Goal: Task Accomplishment & Management: Use online tool/utility

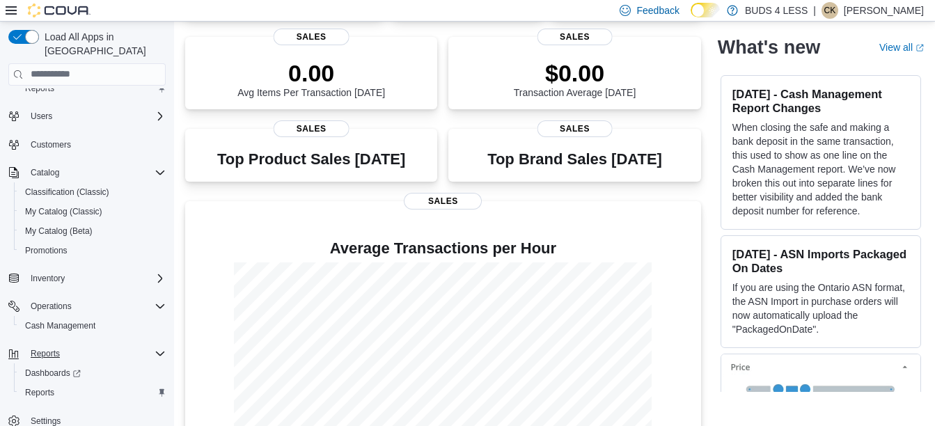
scroll to position [209, 0]
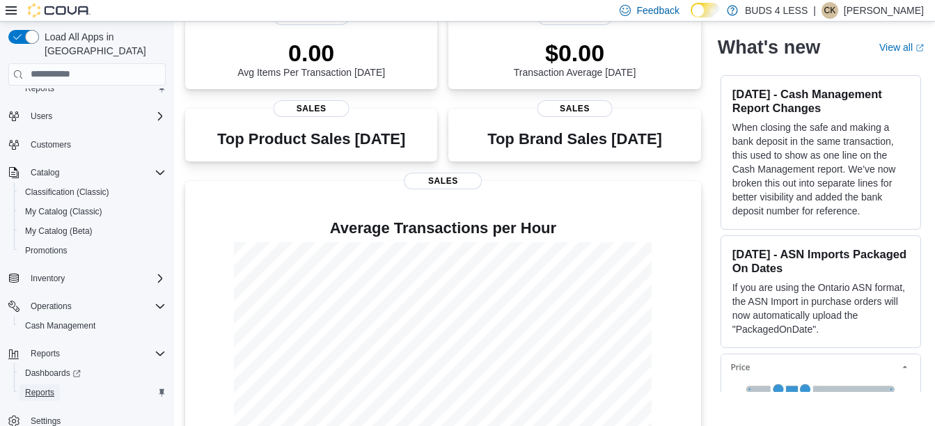
click at [54, 387] on span "Reports" at bounding box center [39, 392] width 29 height 11
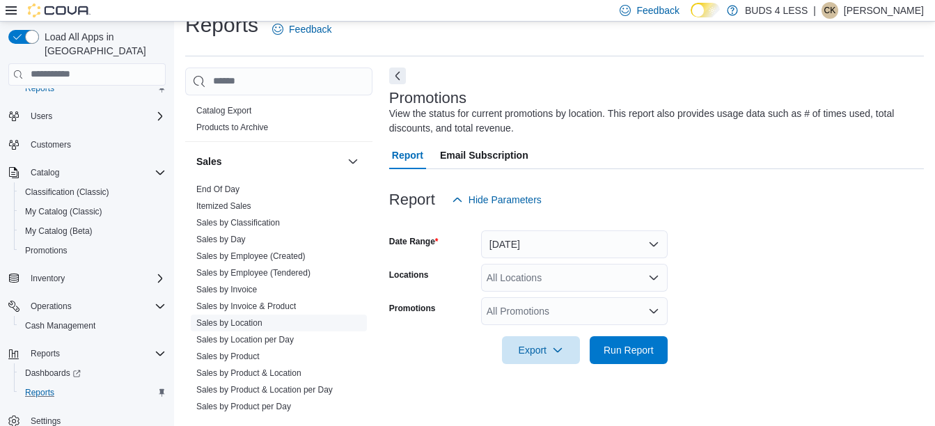
scroll to position [835, 0]
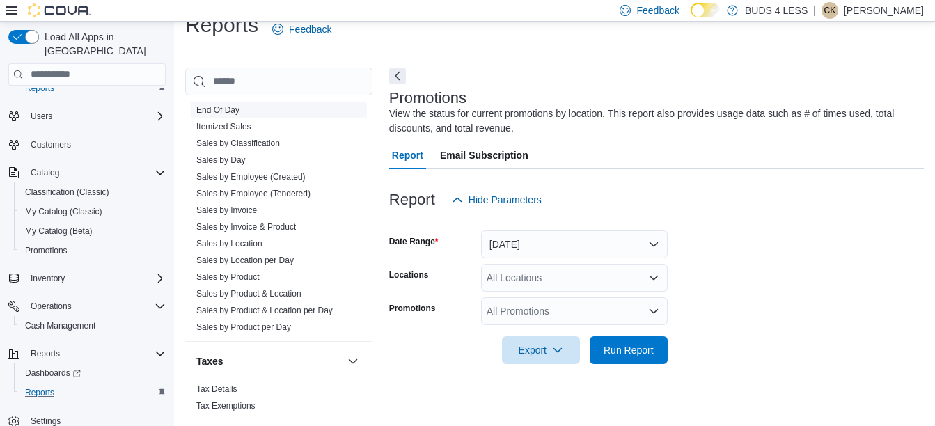
click at [231, 113] on link "End Of Day" at bounding box center [217, 110] width 43 height 10
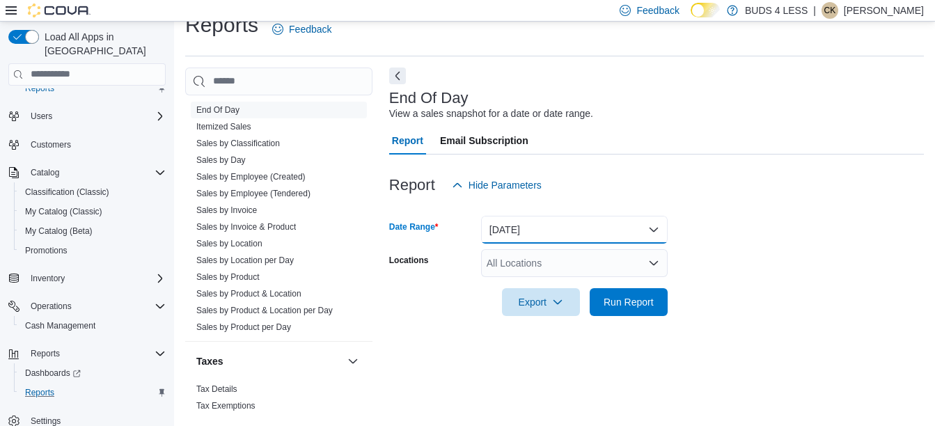
click at [541, 224] on button "[DATE]" at bounding box center [574, 230] width 186 height 28
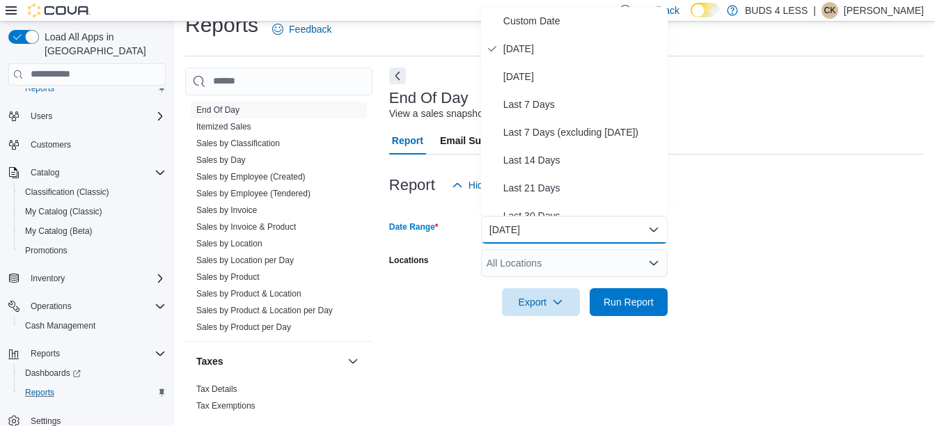
click at [527, 52] on span "[DATE]" at bounding box center [582, 48] width 159 height 17
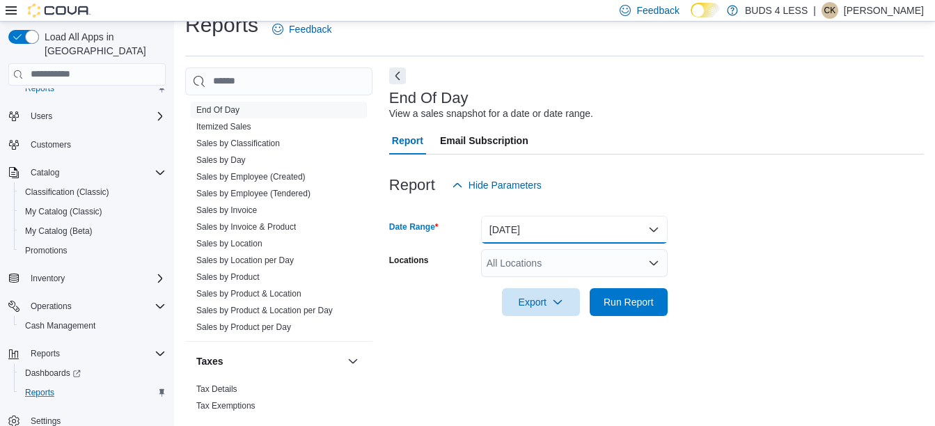
click at [523, 236] on button "[DATE]" at bounding box center [574, 230] width 186 height 28
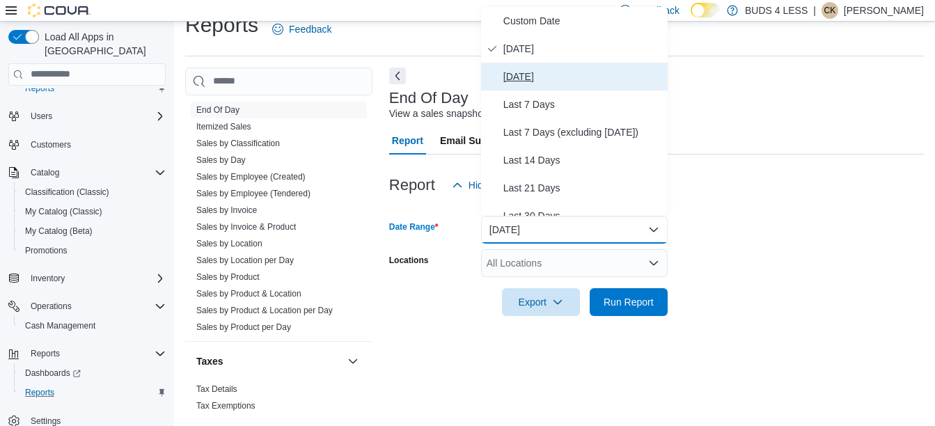
drag, startPoint x: 543, startPoint y: 79, endPoint x: 537, endPoint y: 111, distance: 32.6
click at [543, 81] on span "[DATE]" at bounding box center [582, 76] width 159 height 17
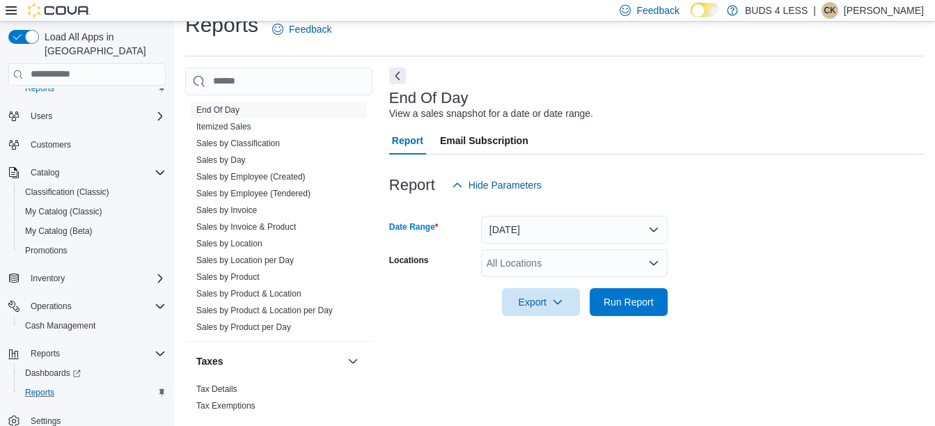
click at [522, 266] on div "All Locations" at bounding box center [574, 263] width 186 height 28
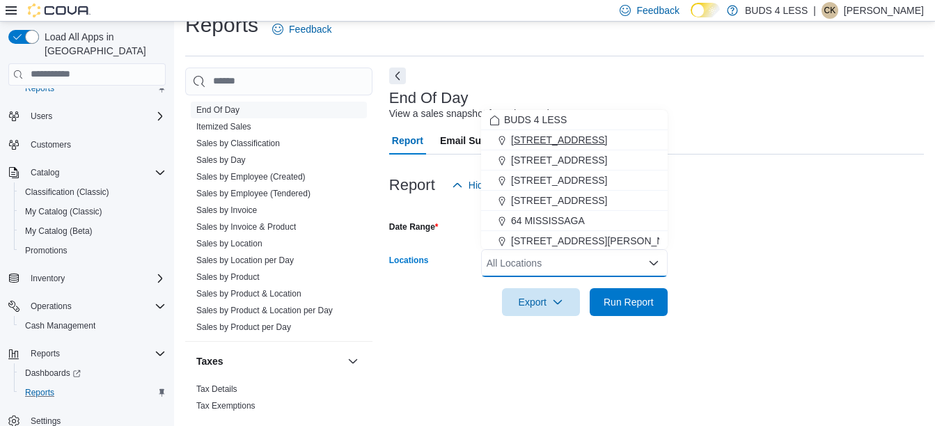
click at [555, 147] on button "[STREET_ADDRESS]" at bounding box center [574, 140] width 186 height 20
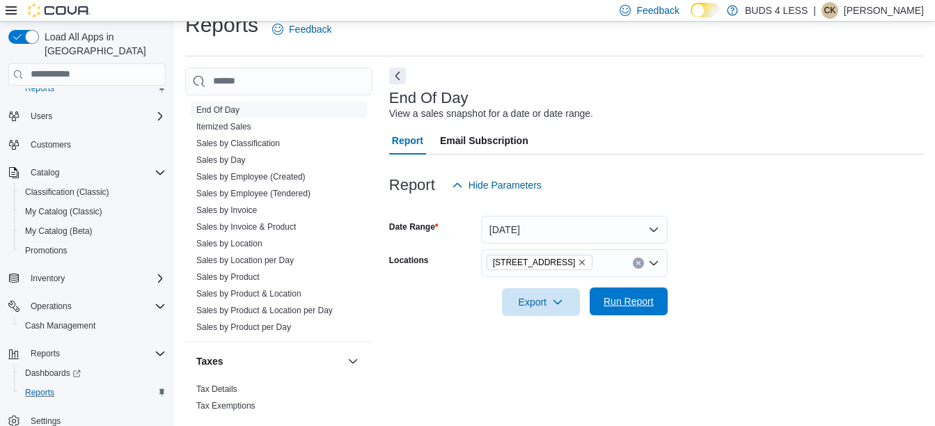
click at [617, 303] on span "Run Report" at bounding box center [628, 301] width 50 height 14
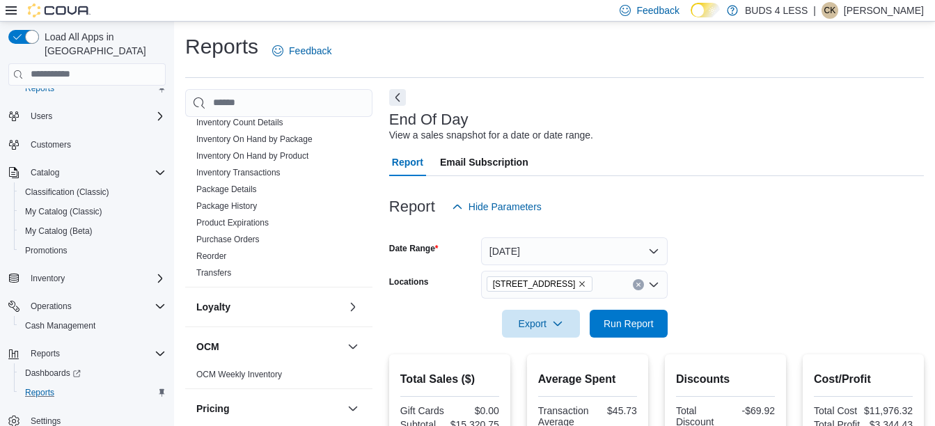
scroll to position [367, 0]
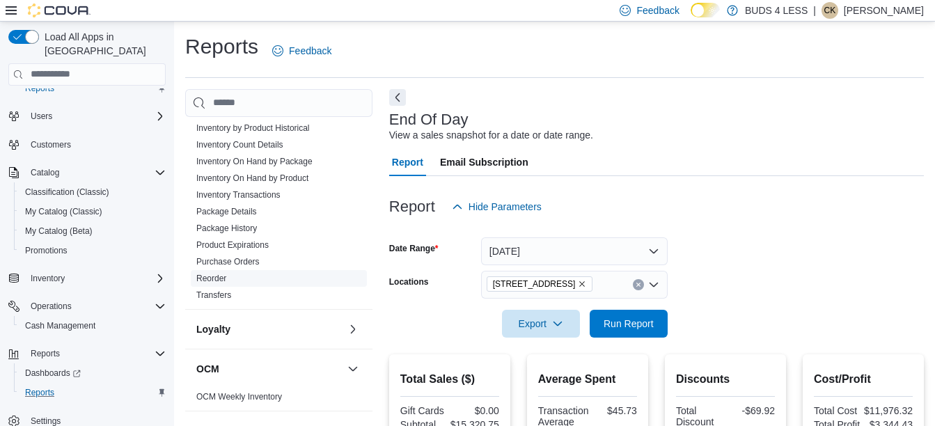
click at [222, 285] on span "Reorder" at bounding box center [279, 278] width 176 height 17
click at [220, 278] on link "Reorder" at bounding box center [211, 278] width 30 height 10
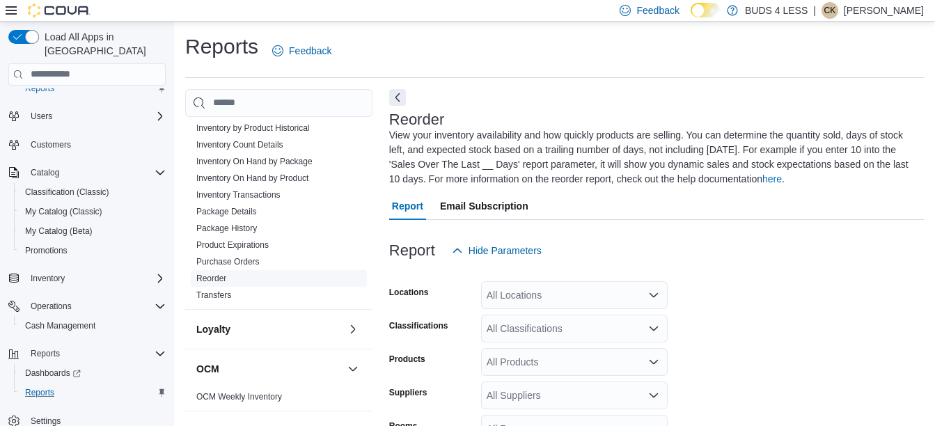
scroll to position [76, 0]
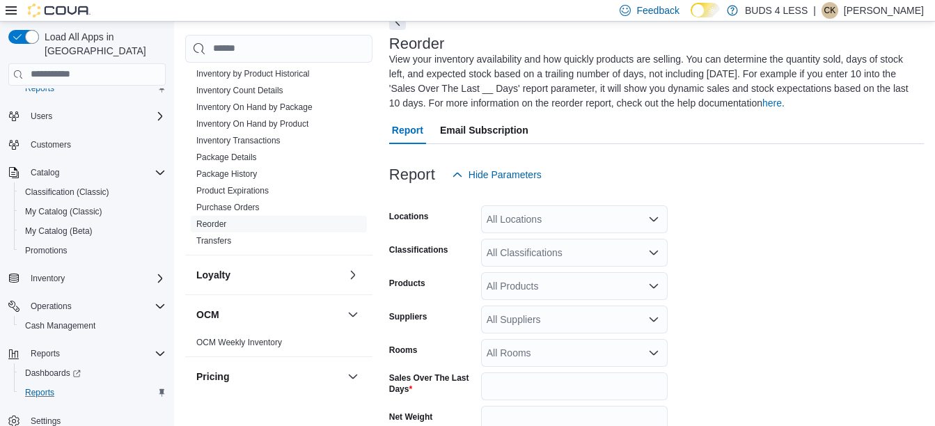
click at [635, 225] on div "All Locations" at bounding box center [574, 219] width 186 height 28
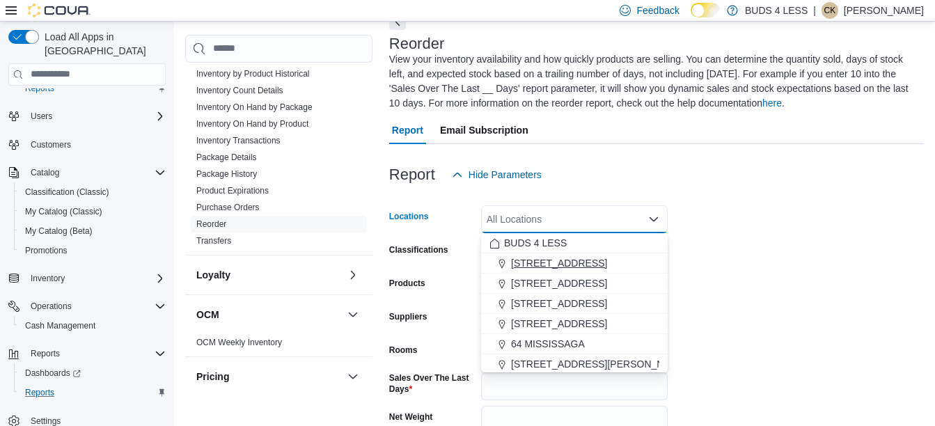
click at [591, 270] on button "[STREET_ADDRESS]" at bounding box center [574, 263] width 186 height 20
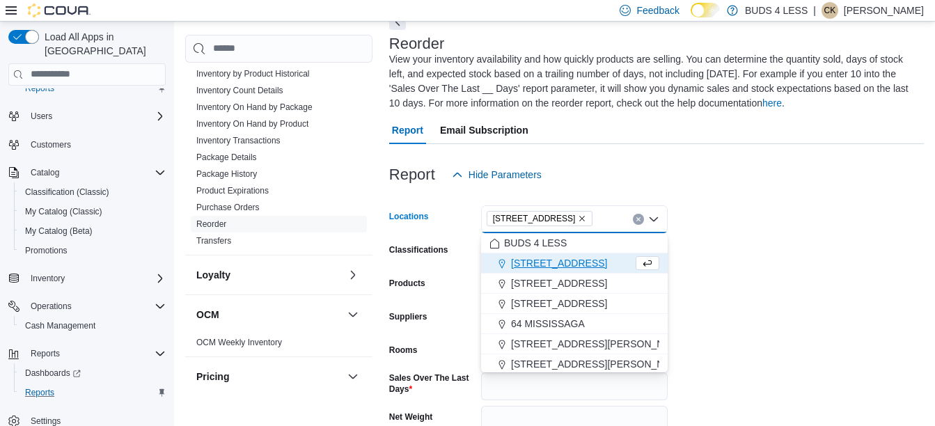
click at [710, 262] on form "Locations [STREET_ADDRESS] A Combo box. Selected. [STREET_ADDRESS], Unit A. Pre…" at bounding box center [656, 361] width 534 height 344
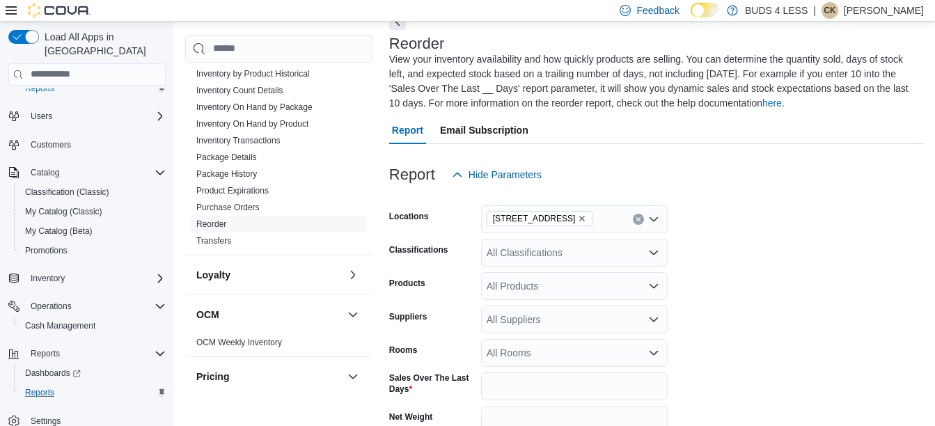
click at [577, 252] on div "All Classifications" at bounding box center [574, 253] width 186 height 28
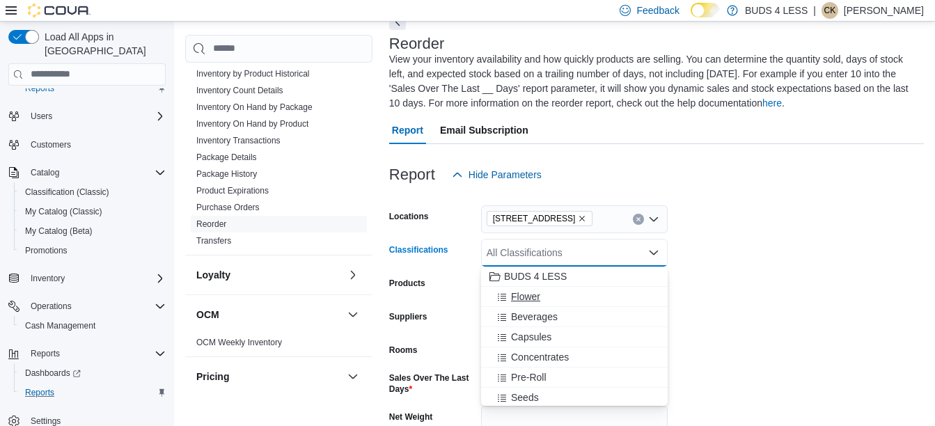
click at [562, 298] on div "Flower" at bounding box center [574, 296] width 170 height 14
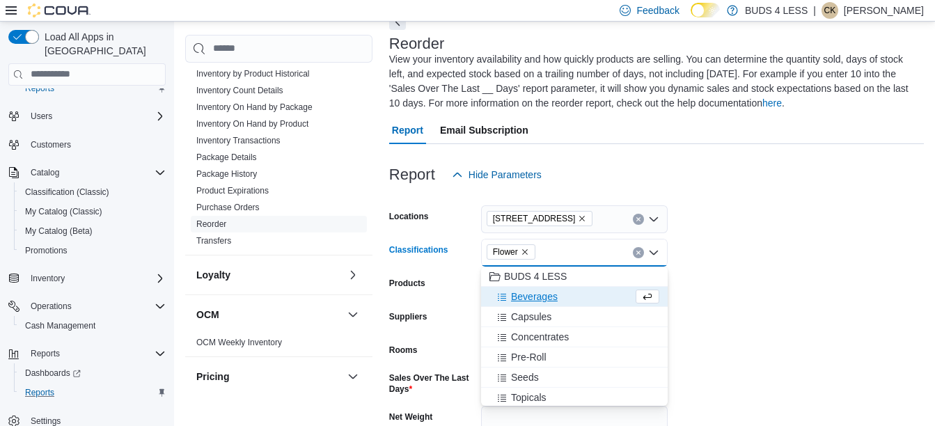
click at [671, 282] on form "Locations [STREET_ADDRESS] A Classifications Flower Combo box. Selected. Flower…" at bounding box center [656, 361] width 534 height 344
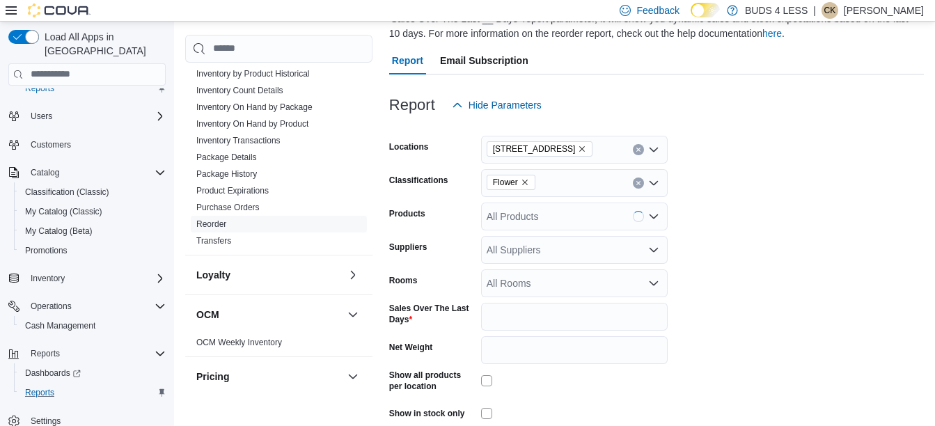
scroll to position [210, 0]
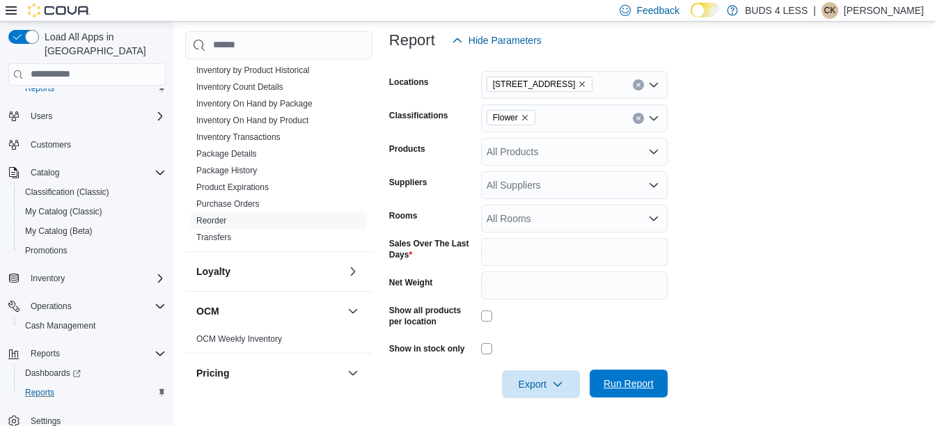
click at [654, 387] on span "Run Report" at bounding box center [628, 384] width 61 height 28
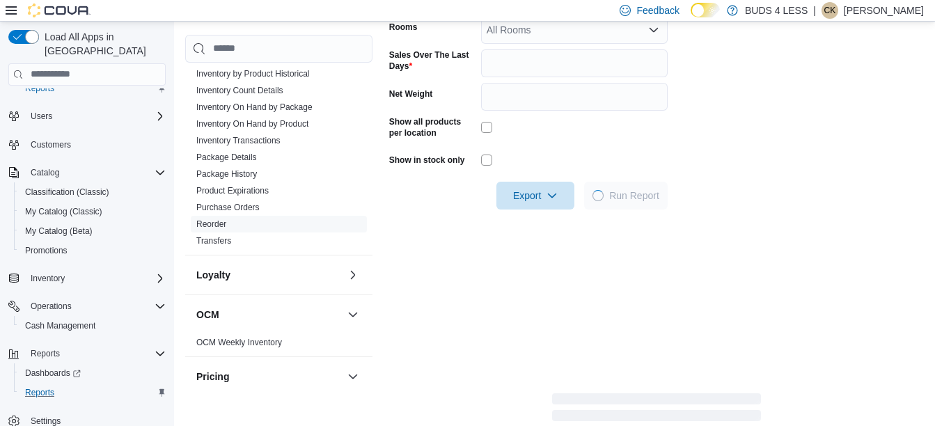
scroll to position [419, 0]
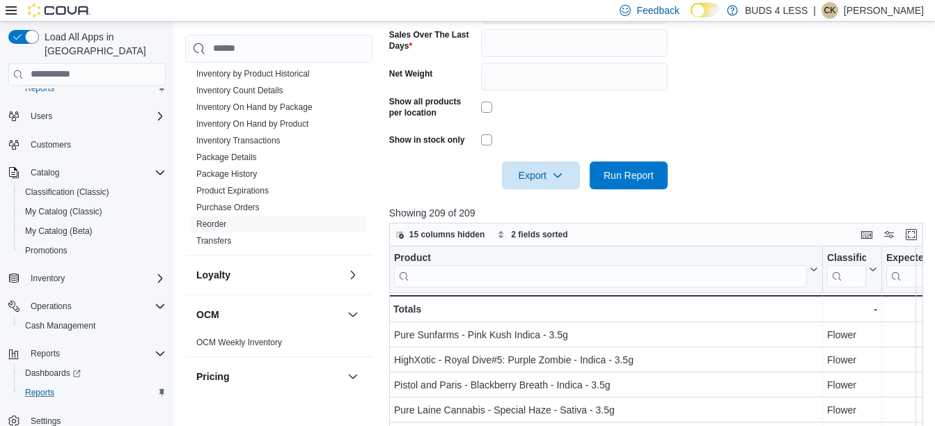
click at [635, 122] on div at bounding box center [574, 109] width 186 height 27
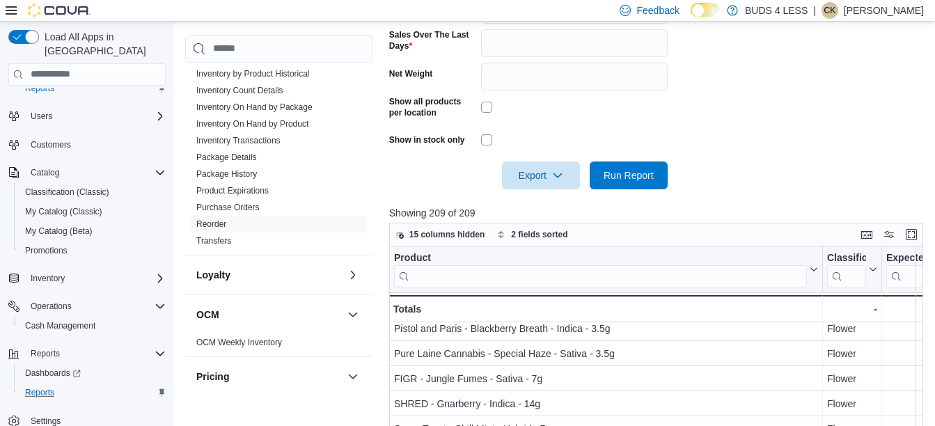
scroll to position [139, 0]
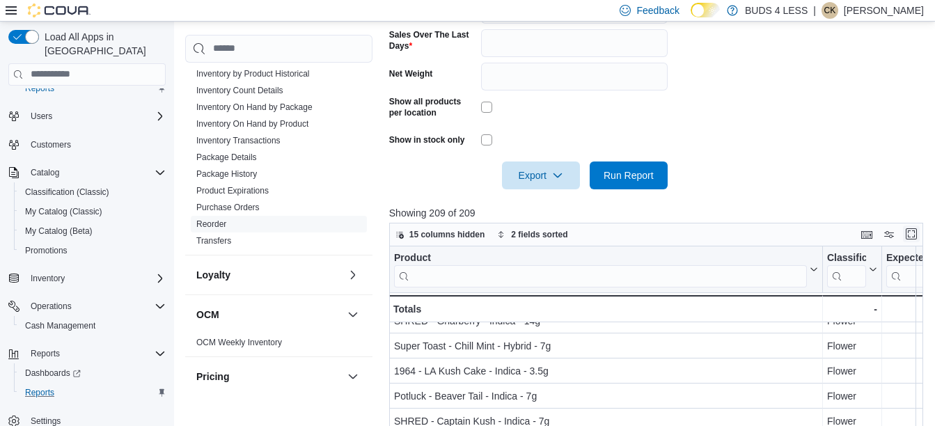
click at [912, 237] on button "Enter fullscreen" at bounding box center [911, 233] width 17 height 17
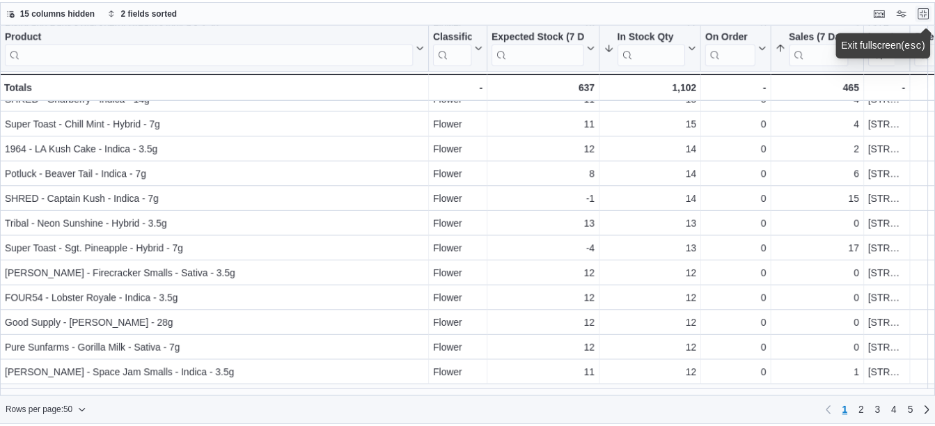
scroll to position [0, 0]
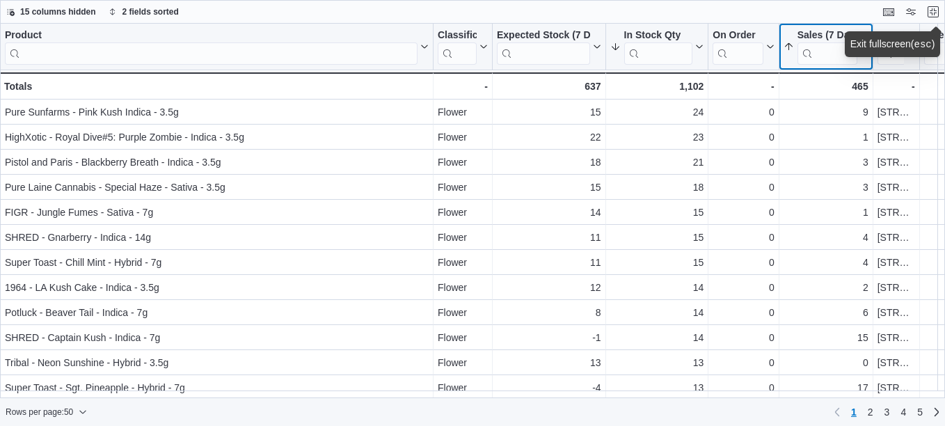
click at [791, 46] on icon at bounding box center [789, 46] width 8 height 7
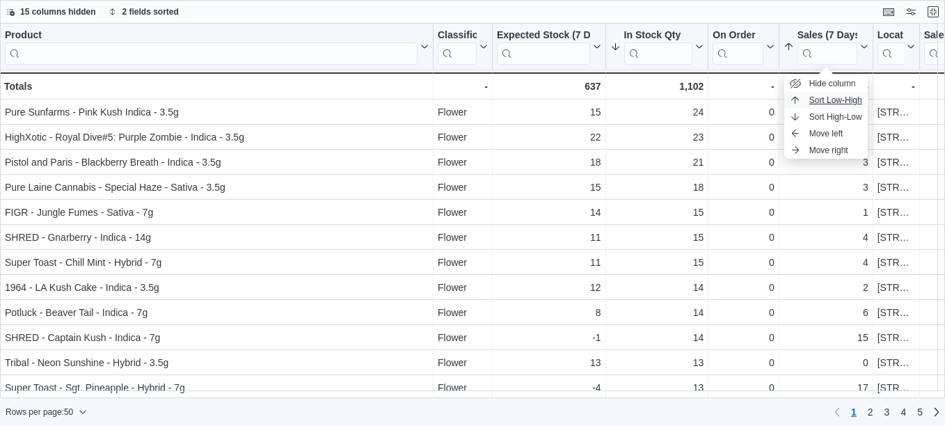
click at [799, 100] on icon "button" at bounding box center [795, 100] width 11 height 11
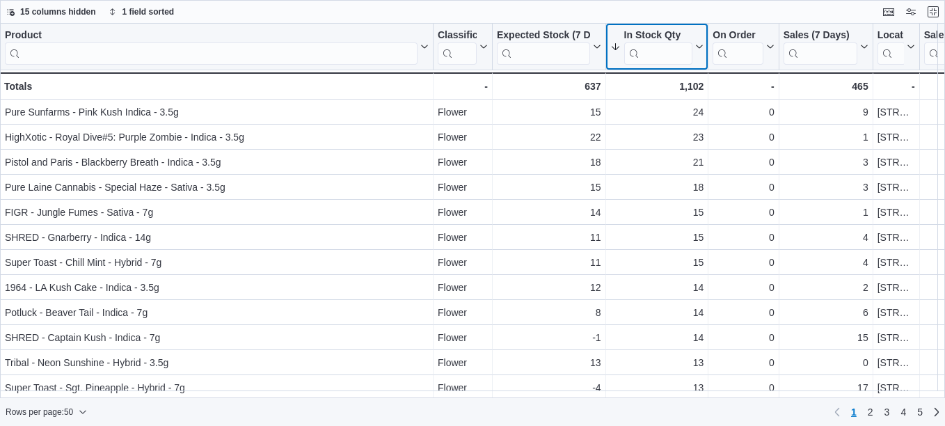
click at [625, 38] on div "In Stock Qty" at bounding box center [658, 35] width 69 height 13
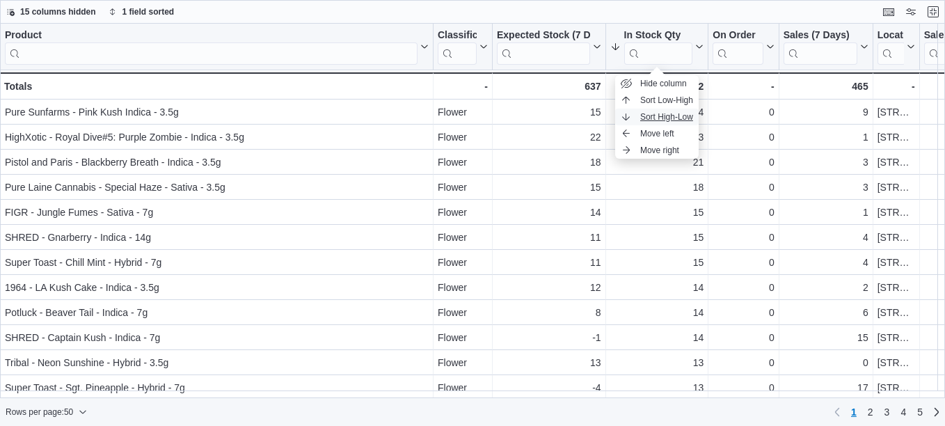
click at [630, 118] on icon "button" at bounding box center [626, 116] width 11 height 11
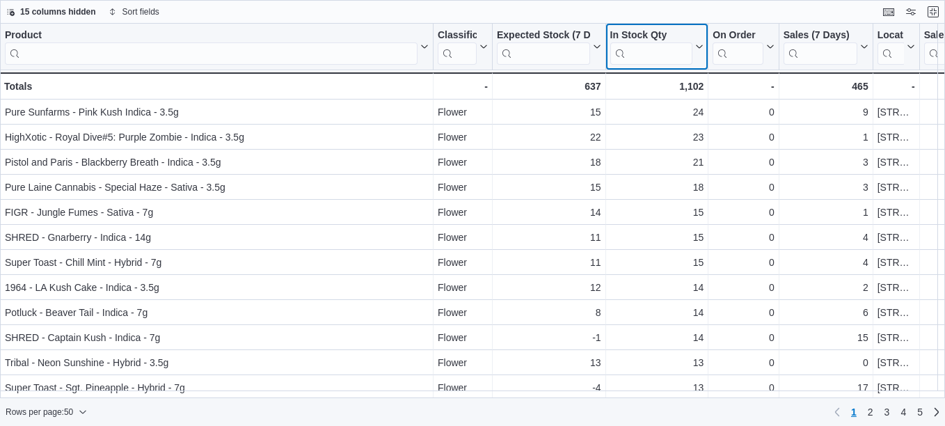
click at [645, 31] on div "In Stock Qty" at bounding box center [651, 35] width 83 height 13
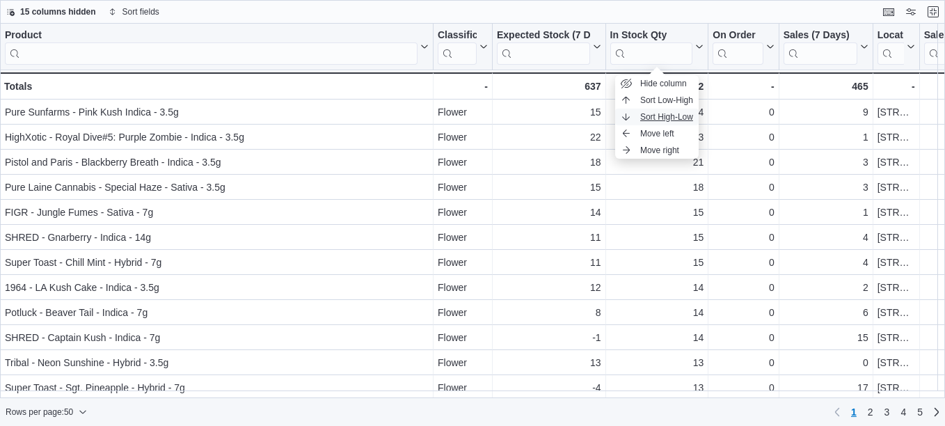
click at [650, 119] on span "Sort High-Low" at bounding box center [666, 116] width 53 height 11
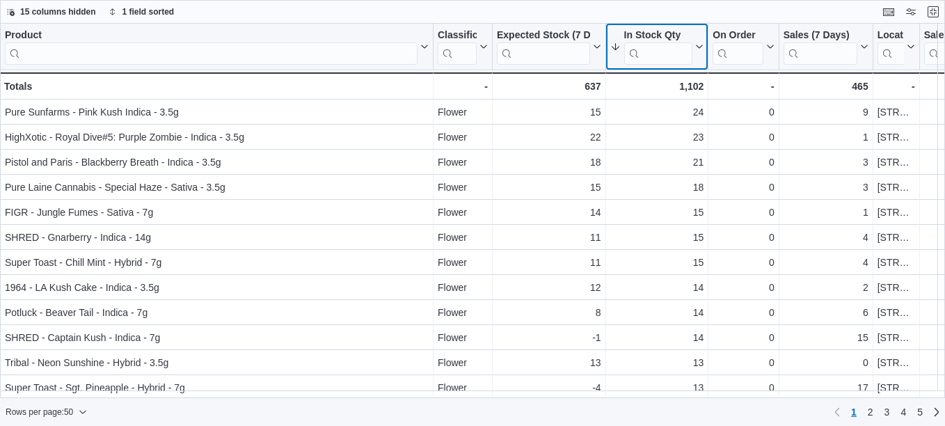
click at [662, 41] on div "In Stock Qty" at bounding box center [658, 35] width 69 height 13
click at [651, 26] on div "In Stock Qty Sorted descending . Click to view column header actions" at bounding box center [657, 47] width 103 height 47
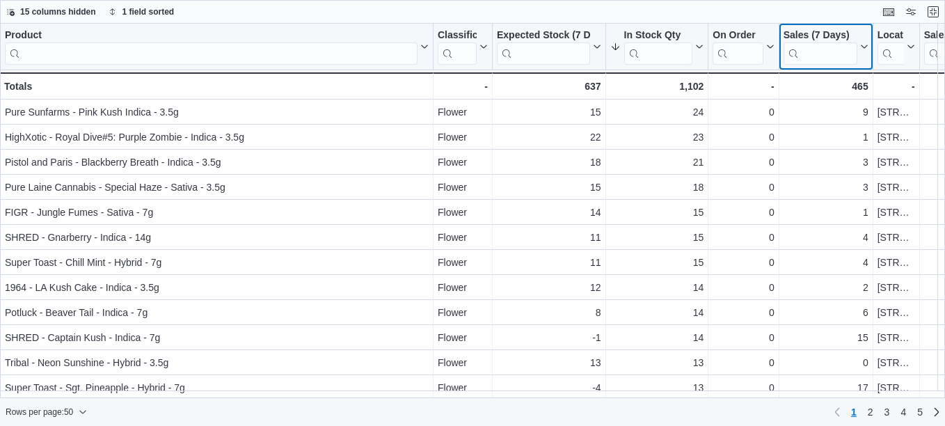
click at [807, 39] on div "Sales (7 Days)" at bounding box center [821, 35] width 74 height 13
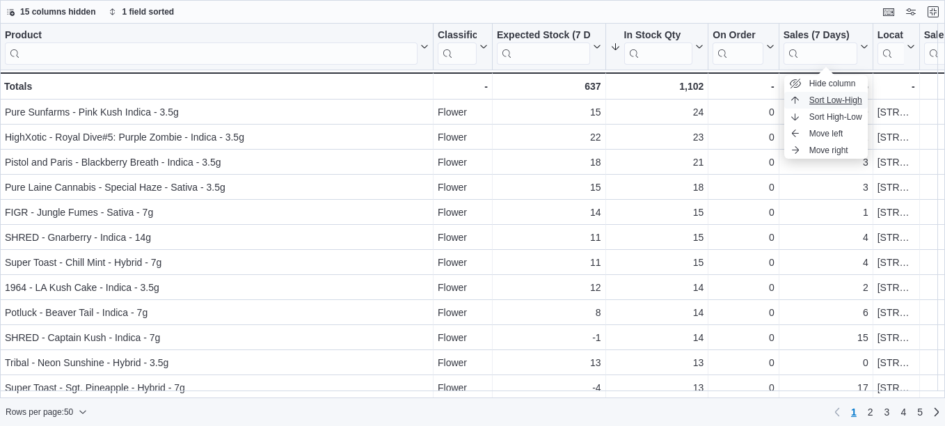
click at [827, 100] on span "Sort Low-High" at bounding box center [835, 100] width 53 height 11
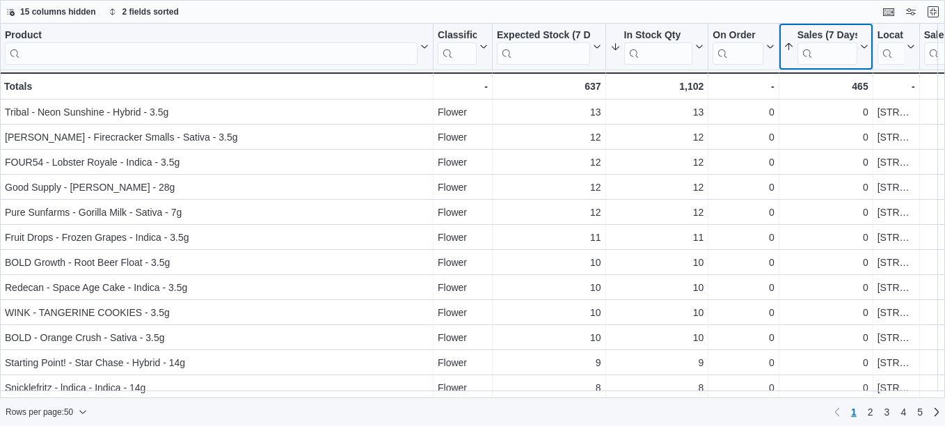
click at [795, 39] on button "Sales (7 Days)" at bounding box center [826, 46] width 85 height 35
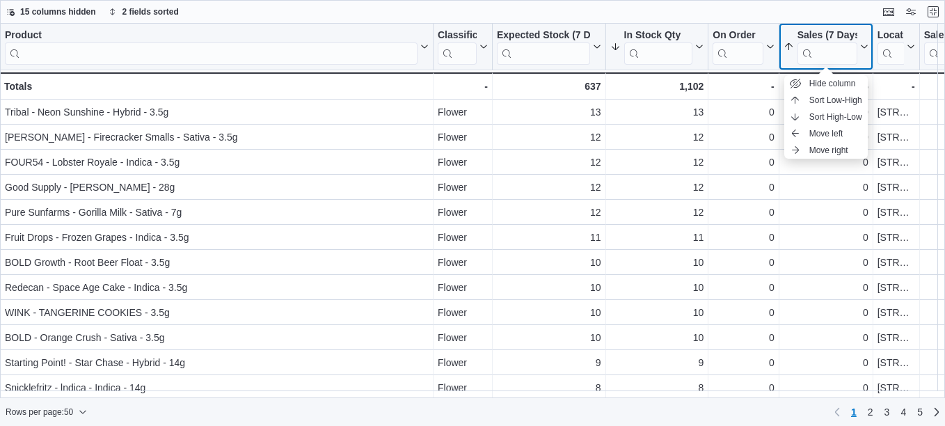
click at [795, 39] on button "Sales (7 Days)" at bounding box center [826, 46] width 85 height 35
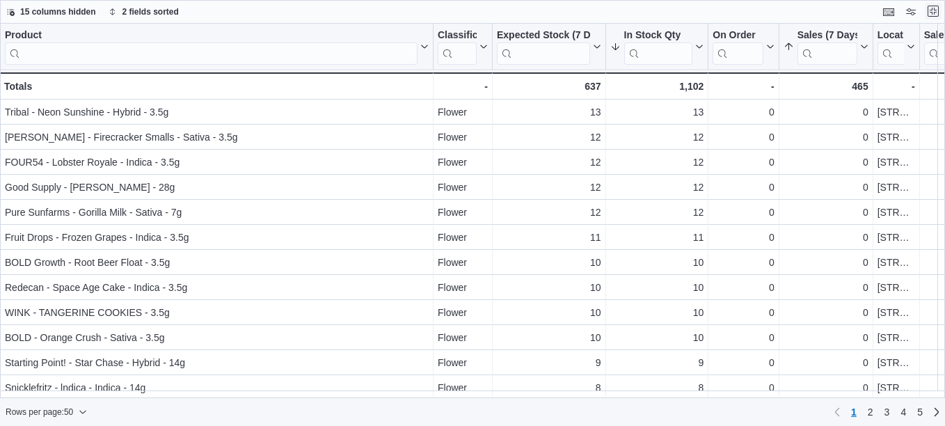
click at [929, 14] on button "Exit fullscreen" at bounding box center [933, 11] width 17 height 17
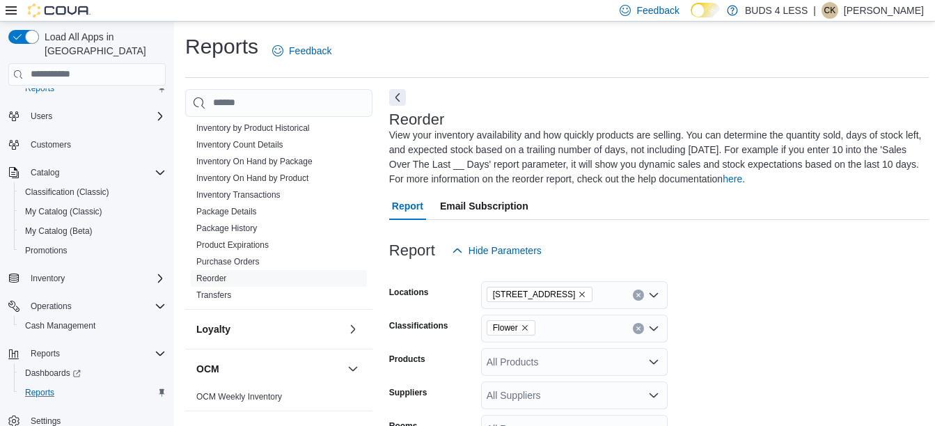
click at [526, 329] on icon "Remove Flower from selection in this group" at bounding box center [525, 328] width 6 height 6
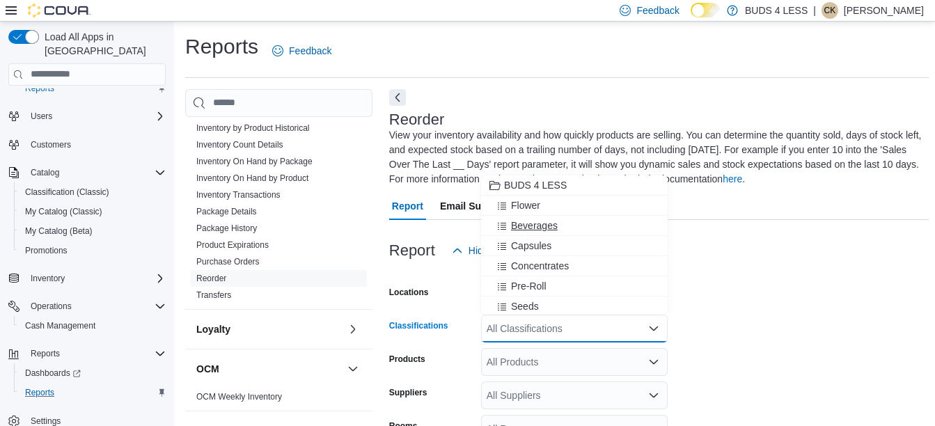
click at [542, 231] on span "Beverages" at bounding box center [534, 226] width 47 height 14
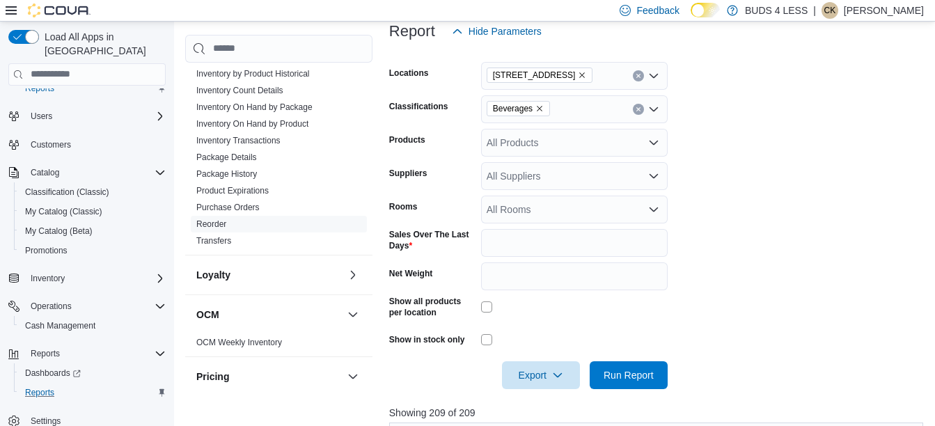
scroll to position [221, 0]
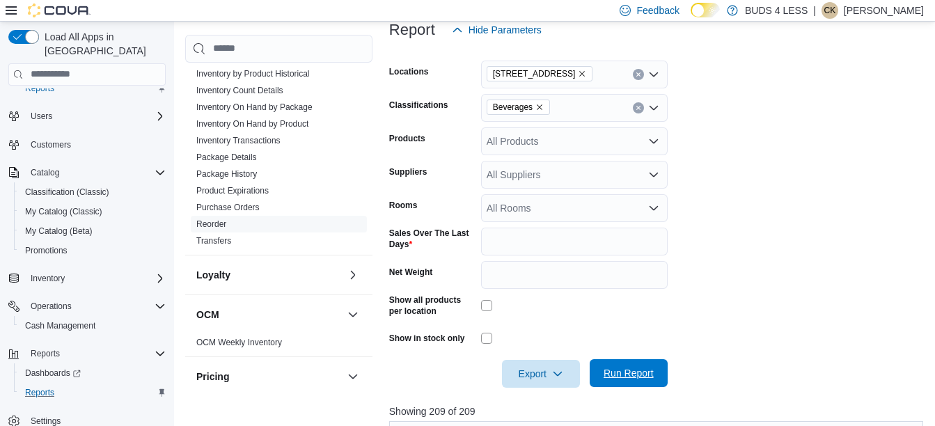
click at [635, 369] on span "Run Report" at bounding box center [628, 373] width 50 height 14
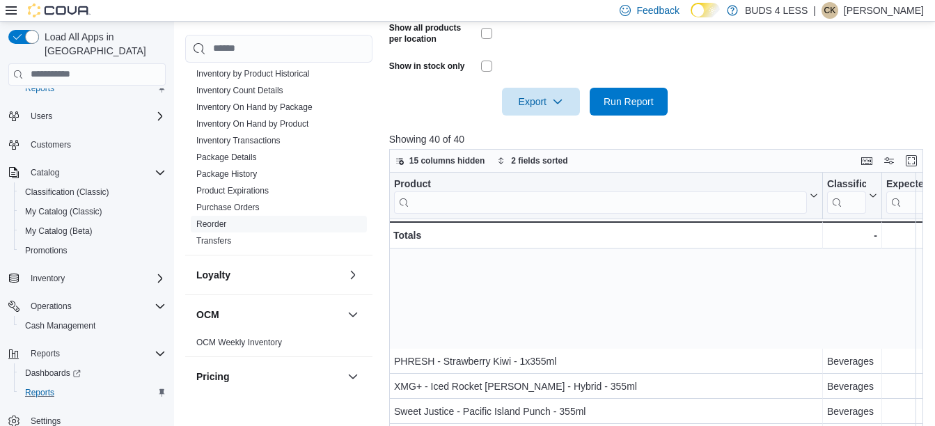
scroll to position [154, 0]
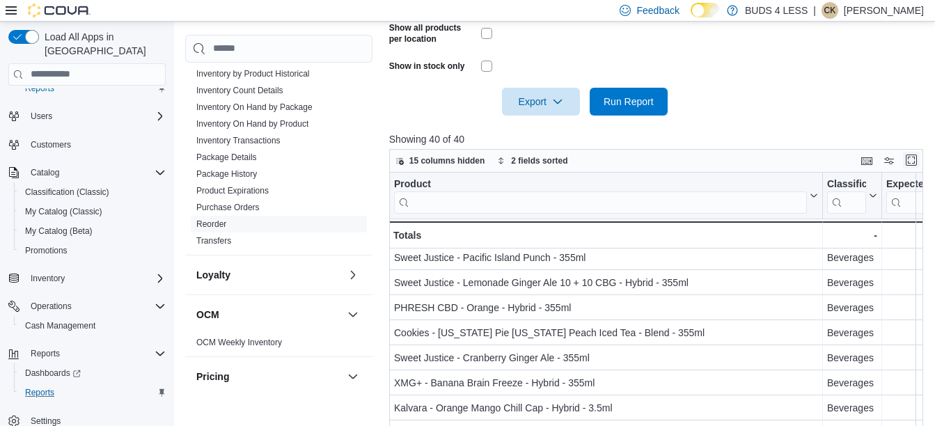
click at [917, 164] on button "Enter fullscreen" at bounding box center [911, 160] width 17 height 17
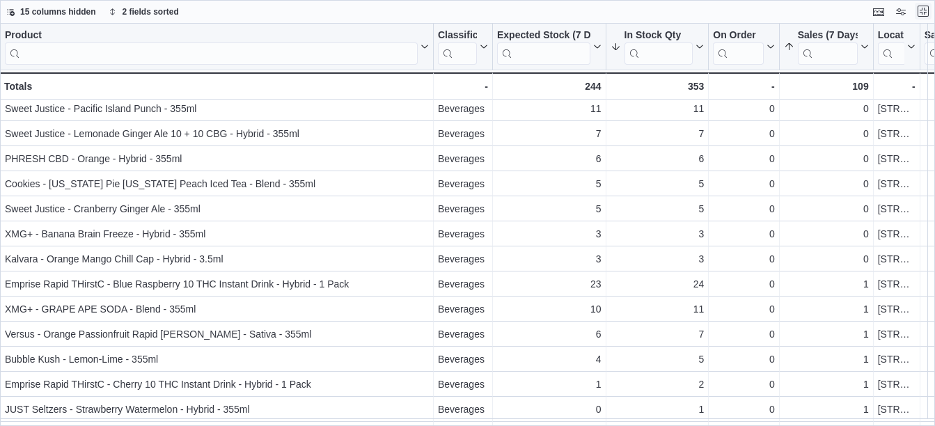
scroll to position [0, 0]
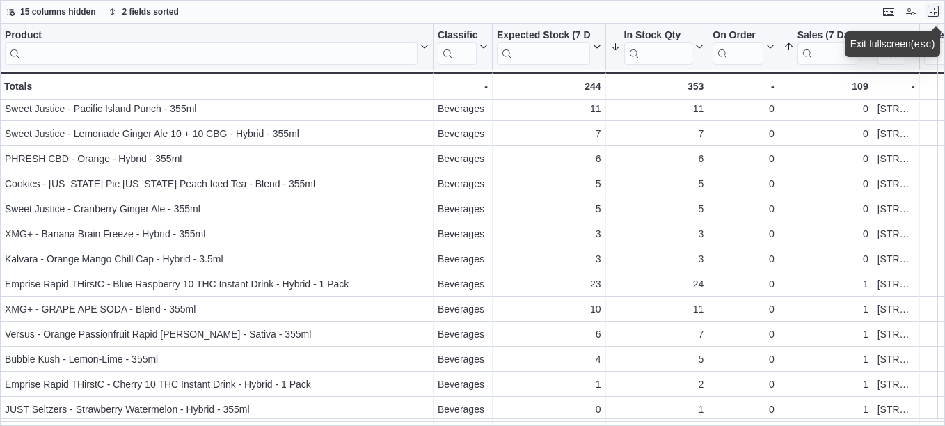
click at [932, 15] on button "Exit fullscreen" at bounding box center [933, 11] width 17 height 17
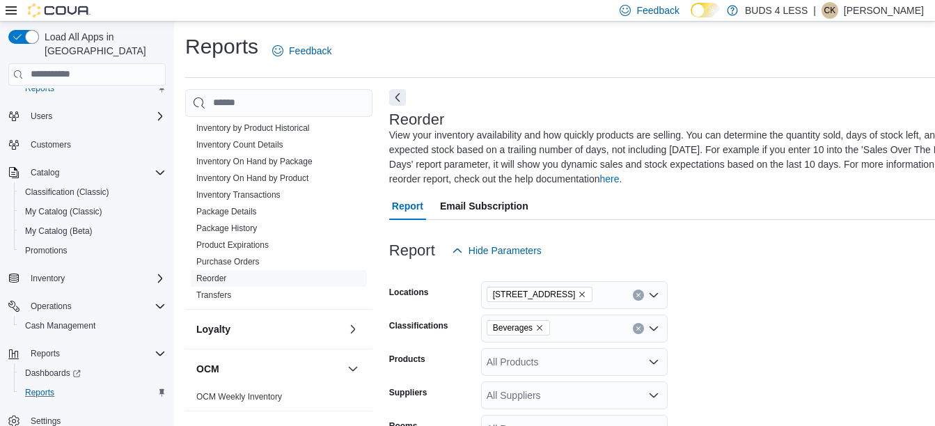
click at [539, 324] on icon "Remove Beverages from selection in this group" at bounding box center [539, 328] width 8 height 8
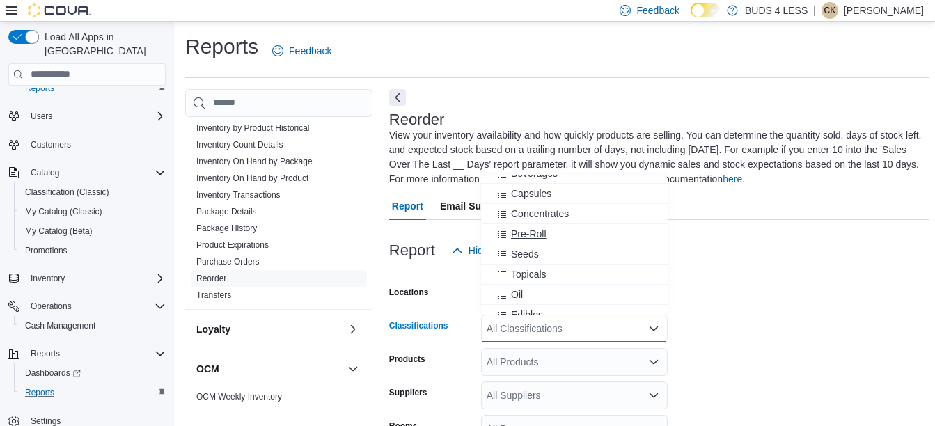
scroll to position [54, 0]
click at [523, 216] on span "Concentrates" at bounding box center [540, 212] width 58 height 14
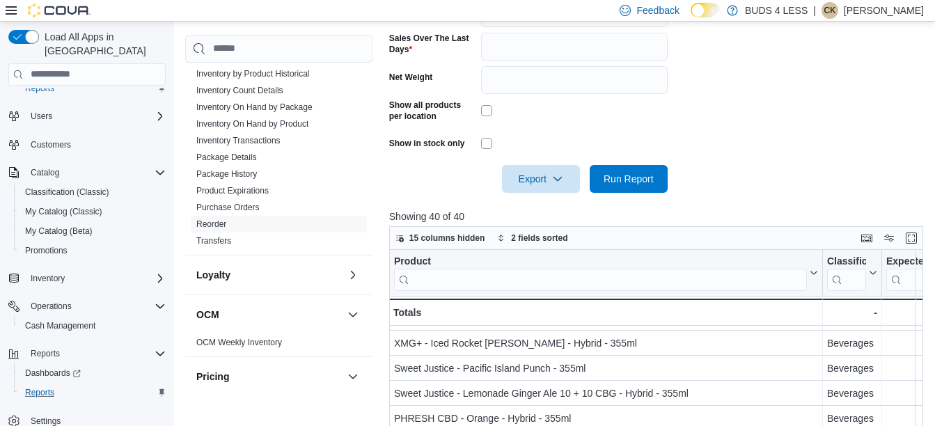
scroll to position [109, 0]
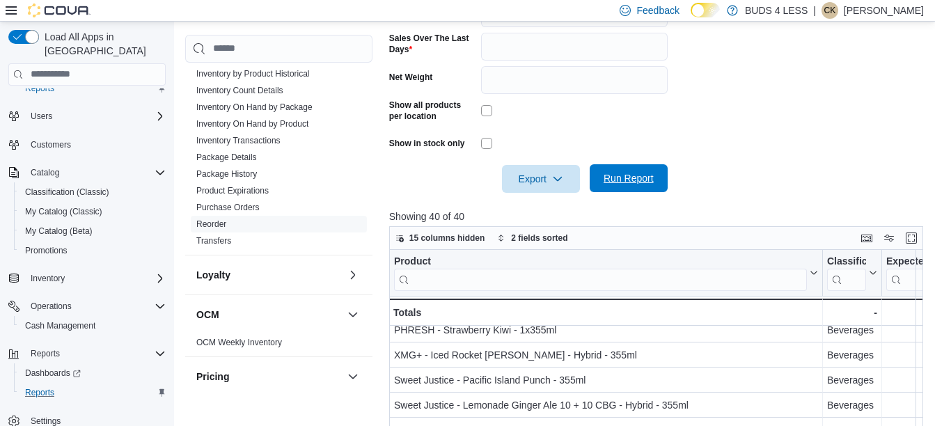
click at [644, 177] on span "Run Report" at bounding box center [628, 178] width 50 height 14
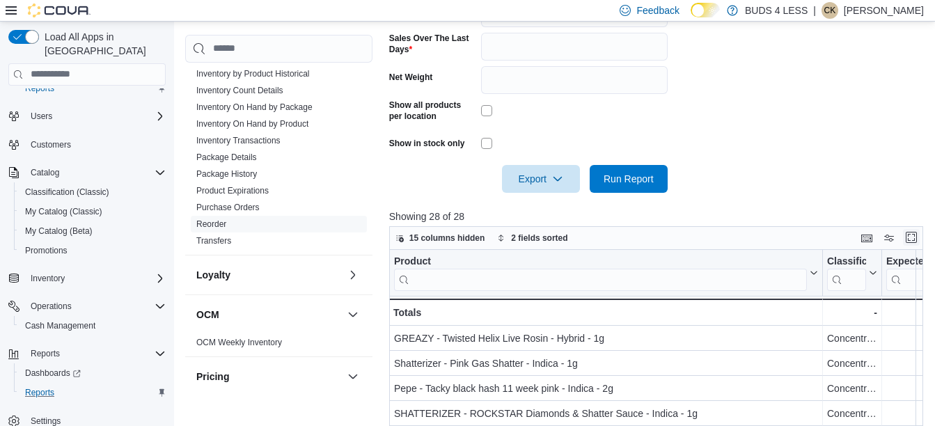
click at [914, 233] on button "Enter fullscreen" at bounding box center [911, 237] width 17 height 17
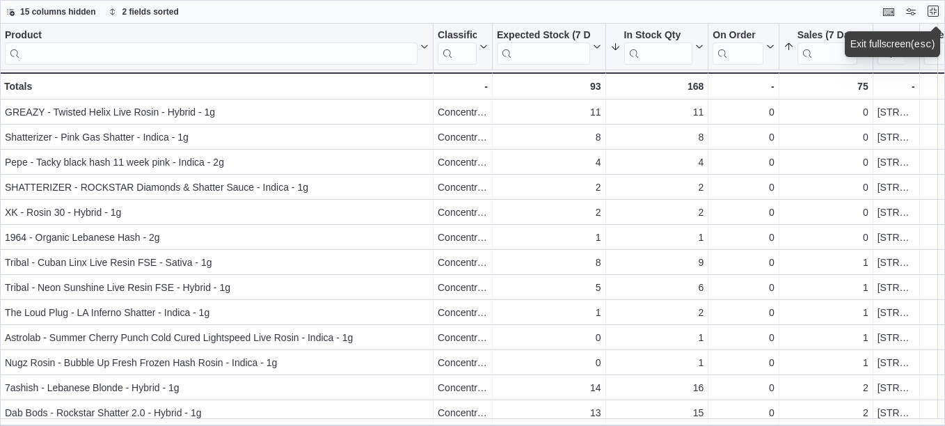
click at [931, 13] on button "Exit fullscreen" at bounding box center [933, 11] width 17 height 17
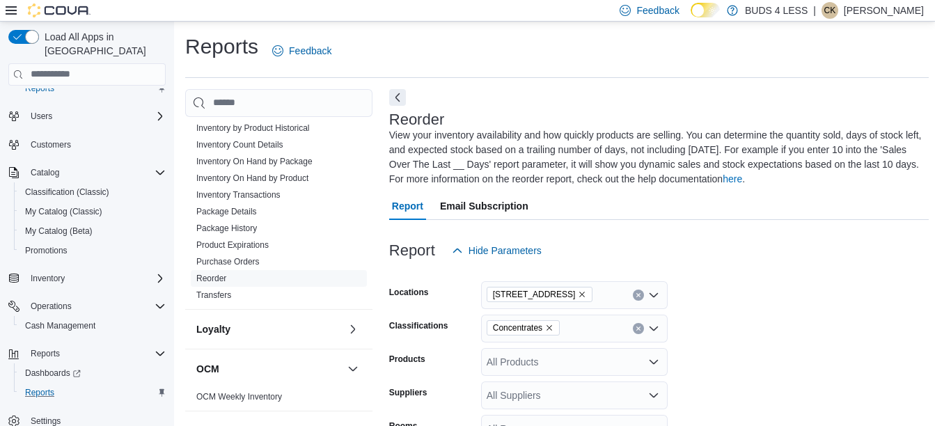
click at [638, 331] on icon "Clear input" at bounding box center [638, 329] width 6 height 6
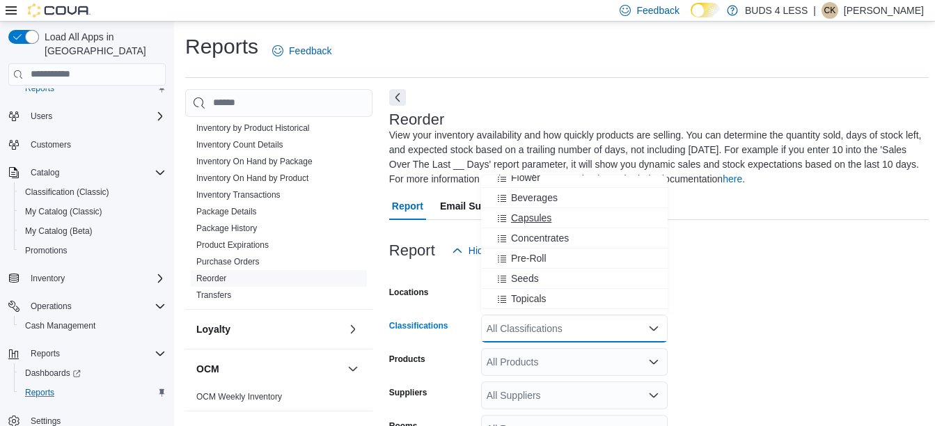
scroll to position [29, 0]
click at [533, 260] on span "Pre-Roll" at bounding box center [528, 257] width 35 height 14
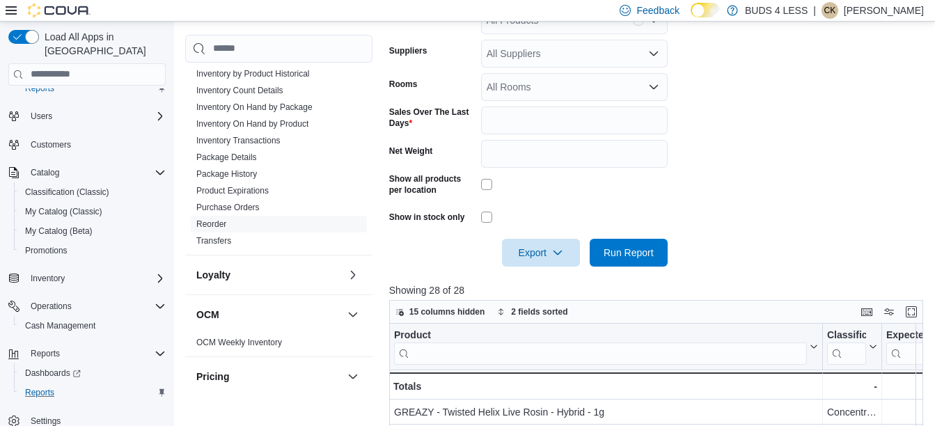
scroll to position [354, 0]
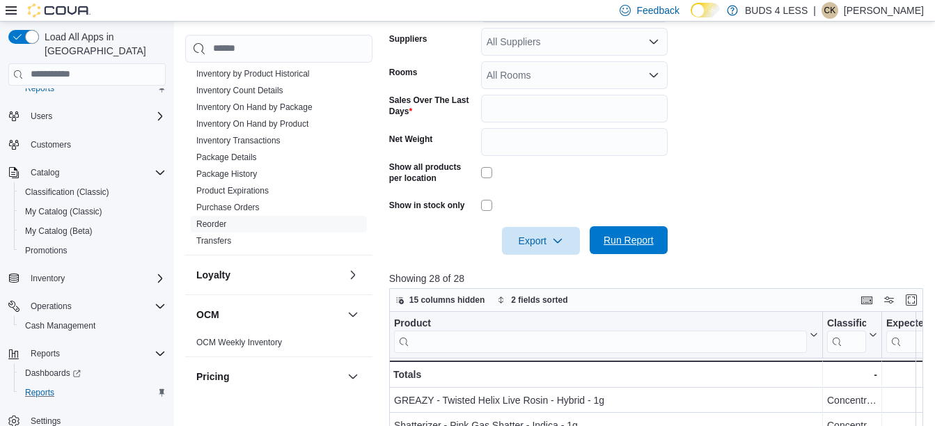
click at [648, 235] on span "Run Report" at bounding box center [628, 240] width 50 height 14
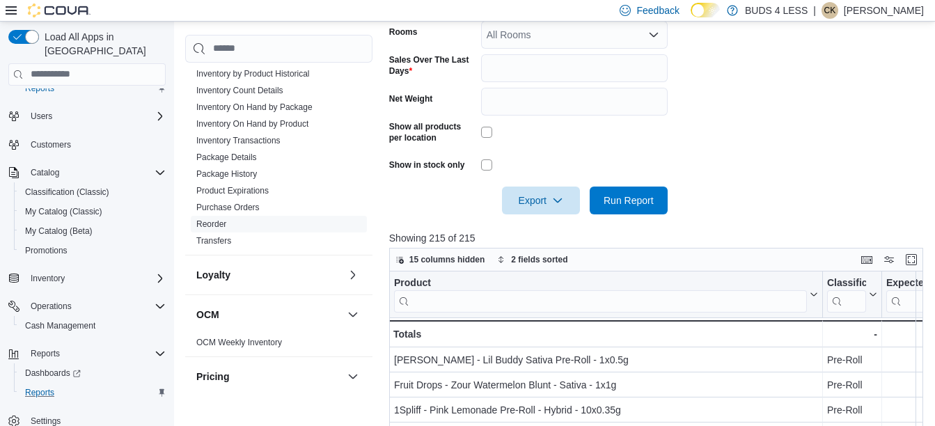
scroll to position [398, 0]
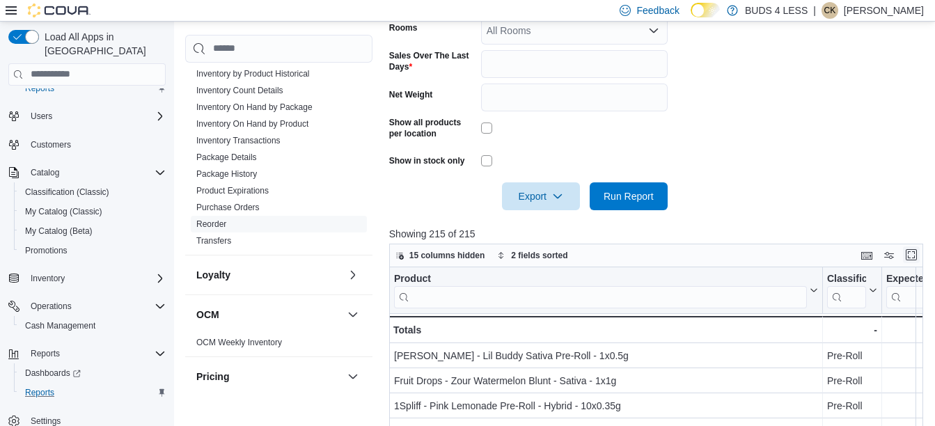
click at [911, 256] on button "Enter fullscreen" at bounding box center [911, 254] width 17 height 17
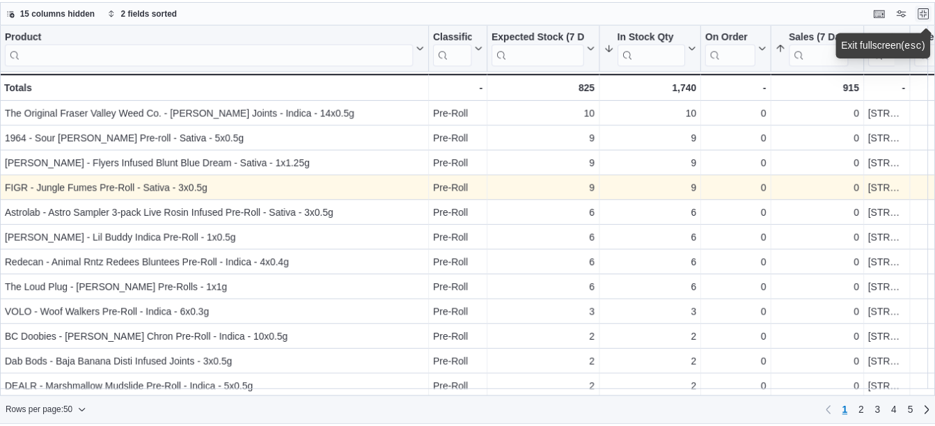
scroll to position [126, 0]
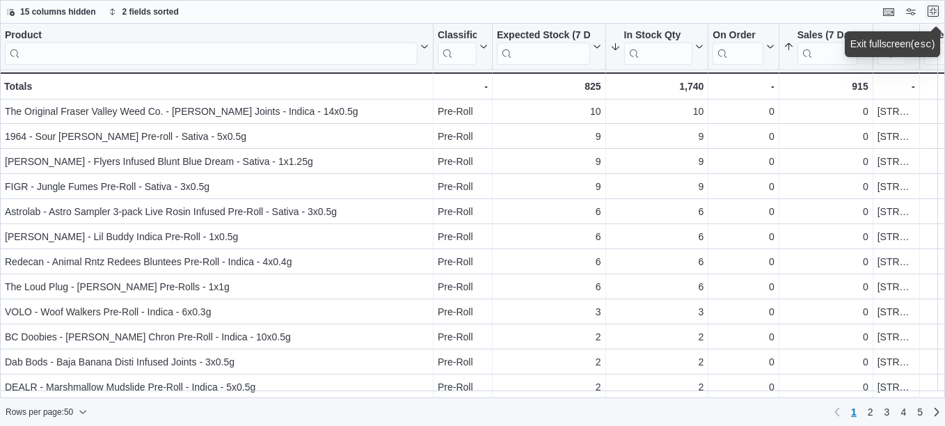
click at [932, 12] on button "Exit fullscreen" at bounding box center [933, 11] width 17 height 17
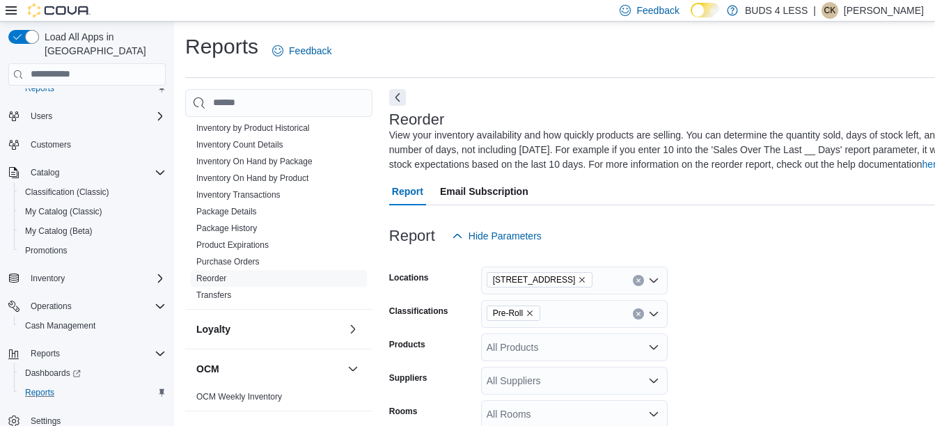
click at [530, 317] on div "Pre-Roll" at bounding box center [574, 314] width 186 height 28
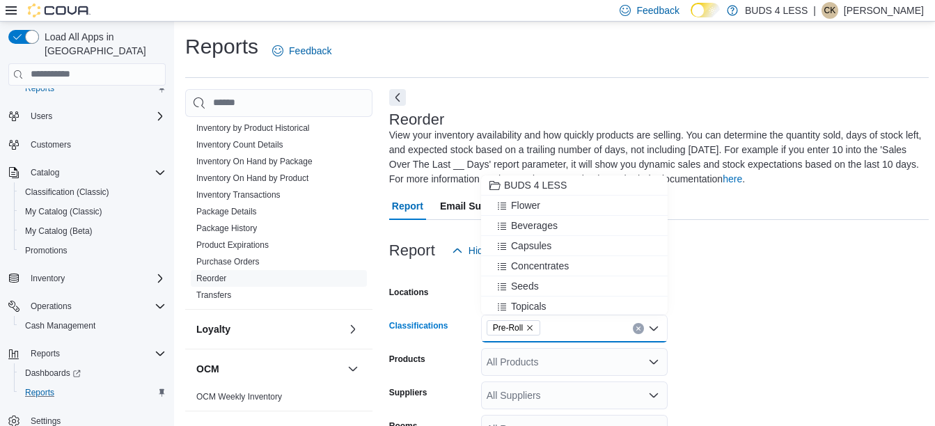
click at [530, 326] on icon "Remove Pre-Roll from selection in this group" at bounding box center [530, 328] width 6 height 6
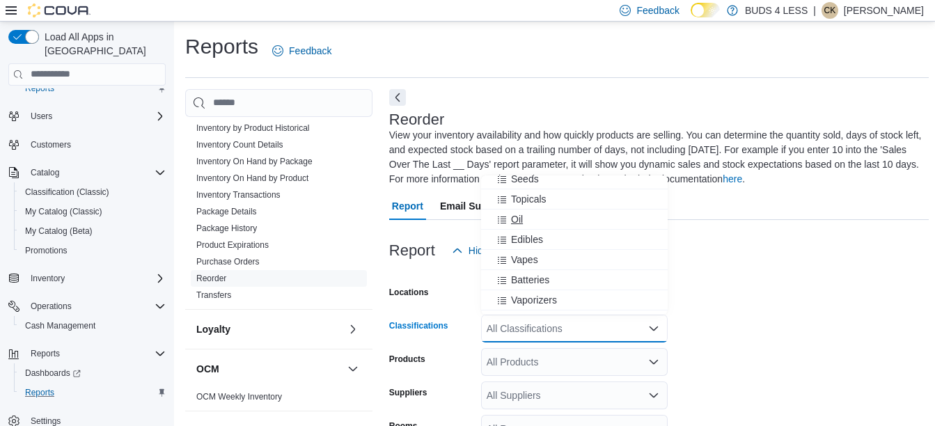
scroll to position [128, 0]
click at [525, 235] on span "Edibles" at bounding box center [527, 239] width 32 height 14
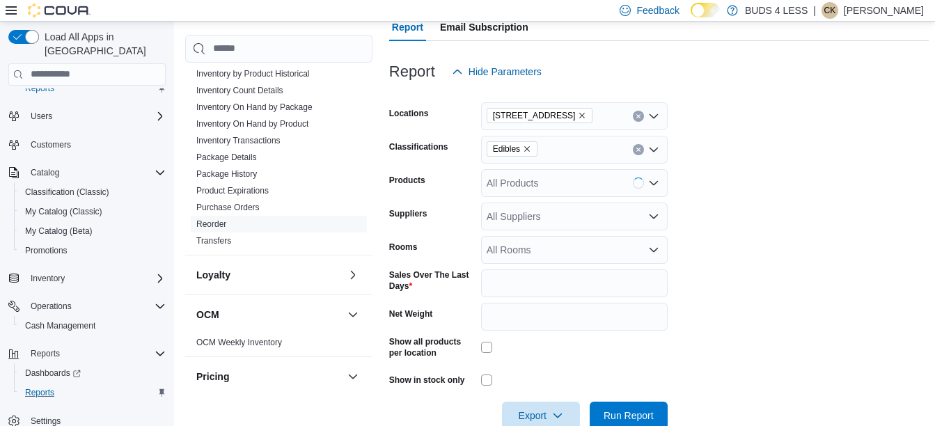
scroll to position [283, 0]
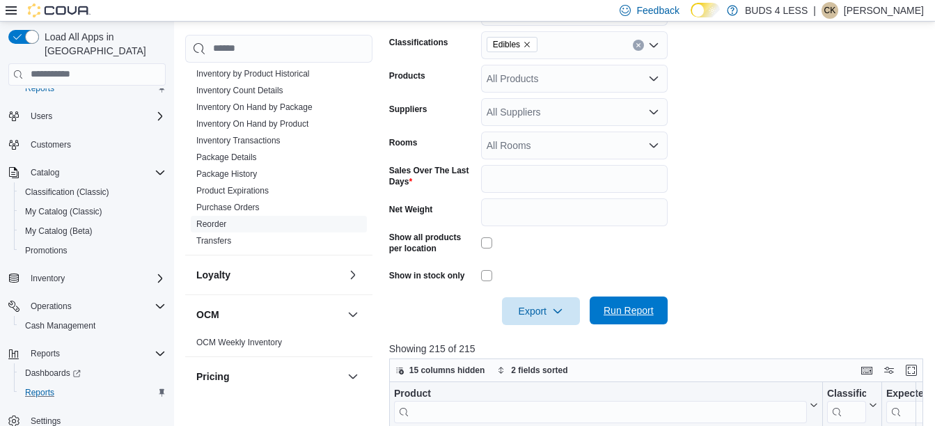
click at [638, 322] on span "Run Report" at bounding box center [628, 310] width 61 height 28
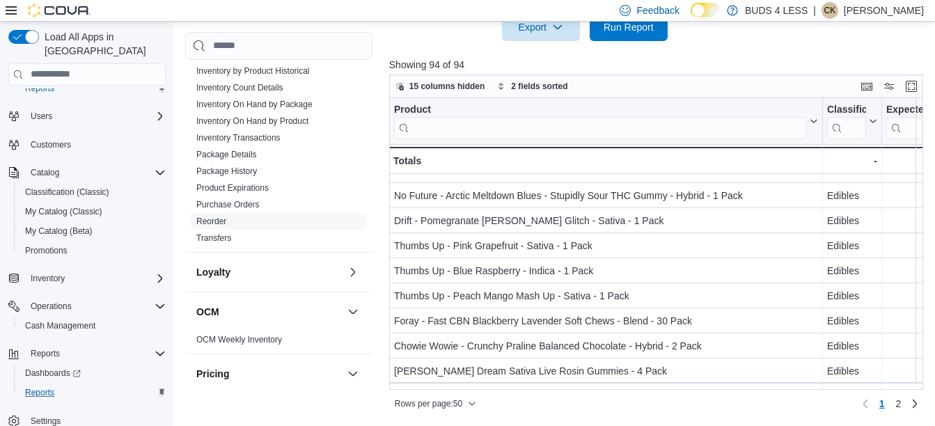
scroll to position [70, 0]
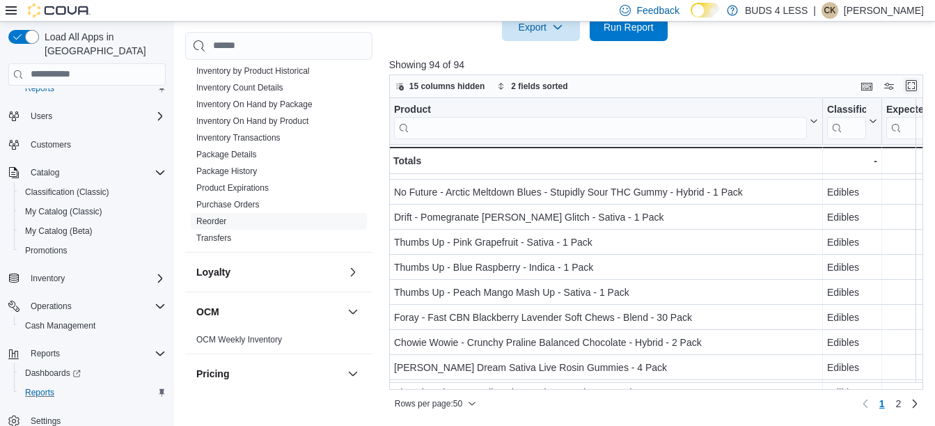
click at [917, 86] on button "Enter fullscreen" at bounding box center [911, 85] width 17 height 17
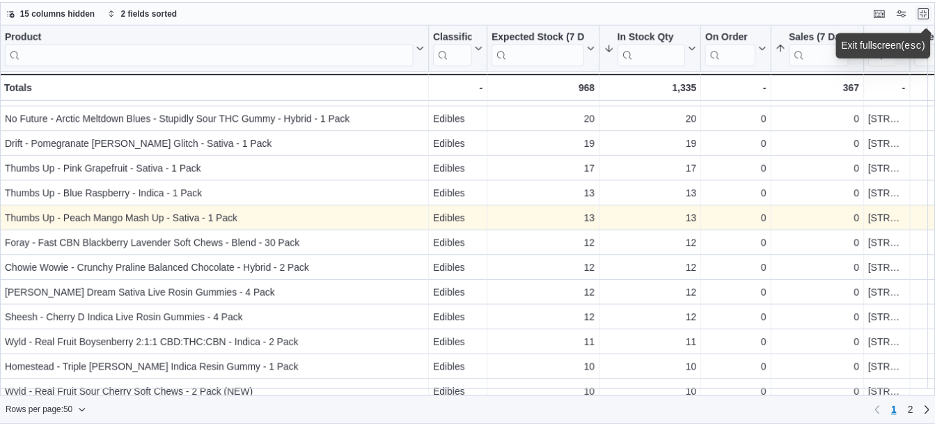
scroll to position [0, 0]
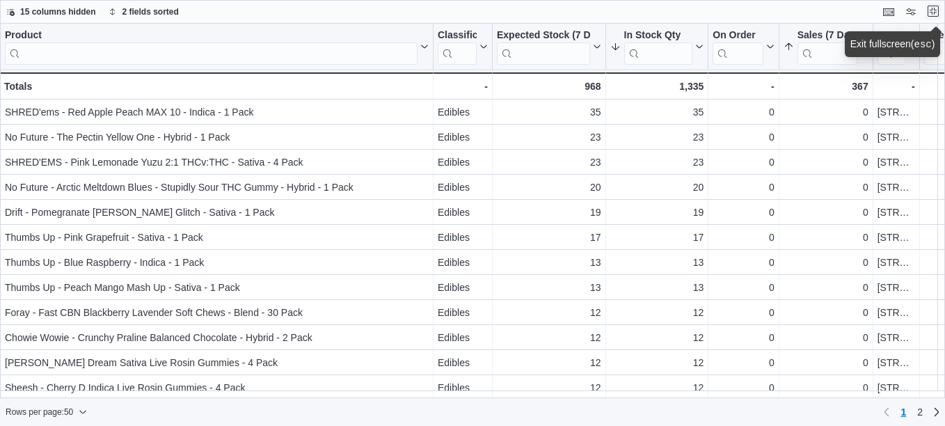
click at [939, 13] on button "Exit fullscreen" at bounding box center [933, 11] width 17 height 17
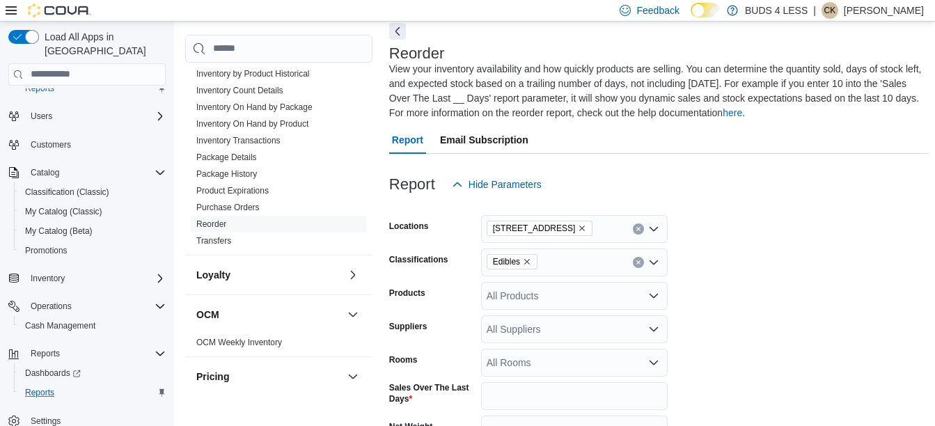
scroll to position [139, 0]
